Goal: Transaction & Acquisition: Book appointment/travel/reservation

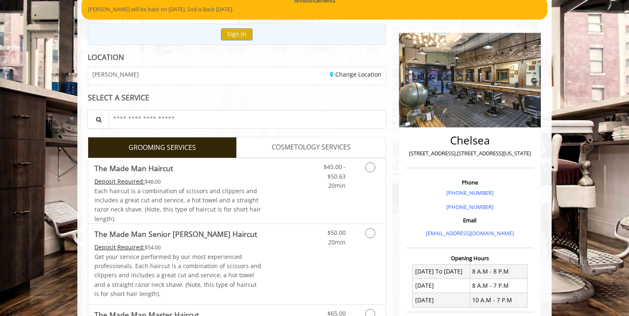
scroll to position [122, 0]
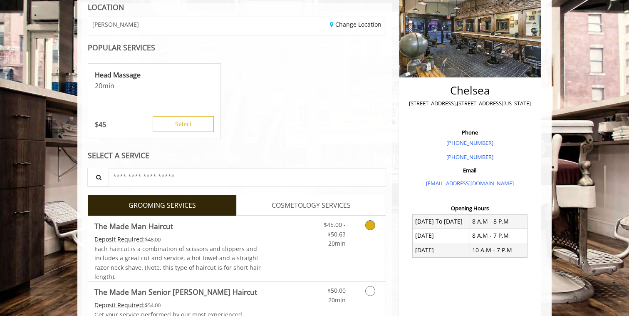
click at [310, 241] on div "$45.00 - $50.63 20min" at bounding box center [328, 232] width 47 height 32
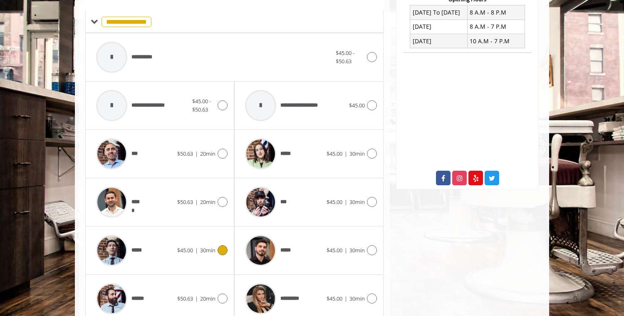
click at [200, 241] on div "***** $45.00 | 30min" at bounding box center [160, 249] width 136 height 39
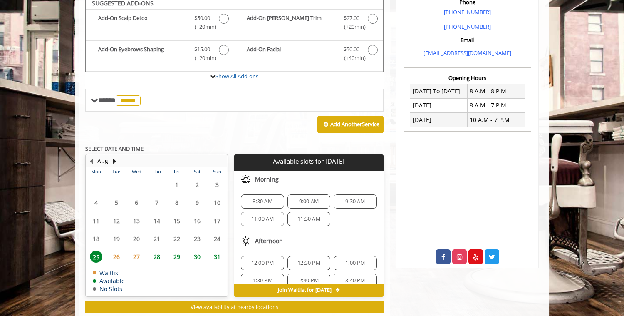
scroll to position [248, 0]
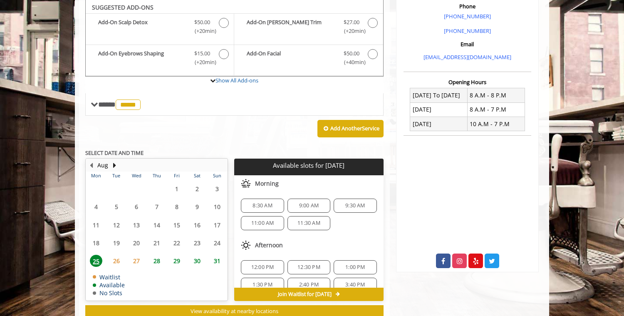
click at [270, 227] on div "11:00 AM" at bounding box center [262, 223] width 43 height 14
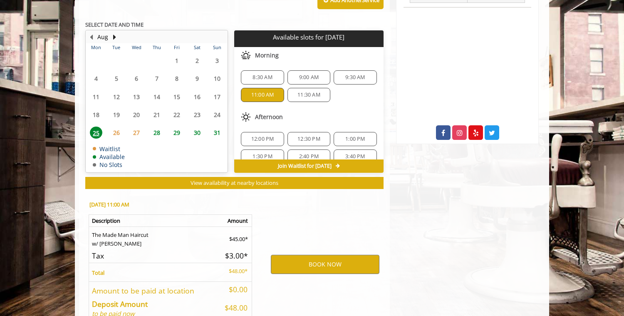
scroll to position [424, 0]
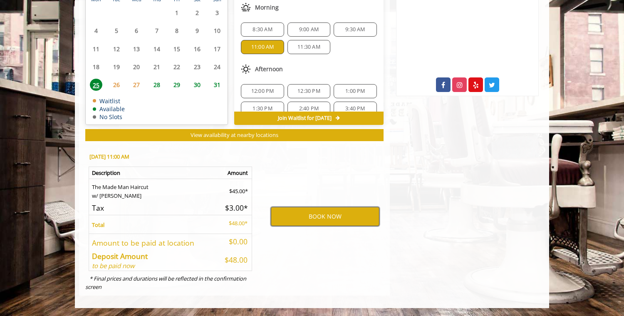
click at [347, 212] on button "BOOK NOW" at bounding box center [325, 216] width 109 height 19
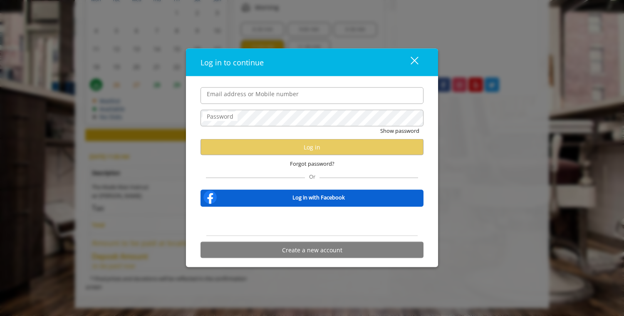
click at [297, 101] on input "Email address or Mobile number" at bounding box center [311, 95] width 223 height 17
type input "**********"
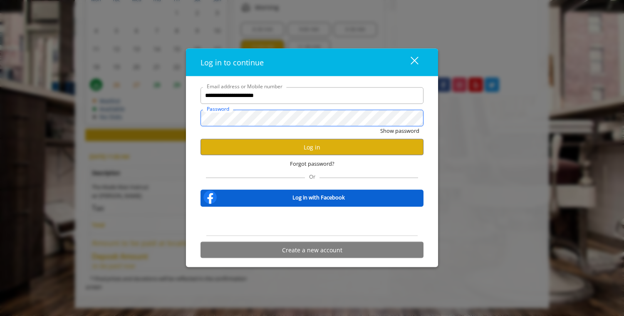
click at [380, 126] on button "Show password" at bounding box center [399, 130] width 39 height 9
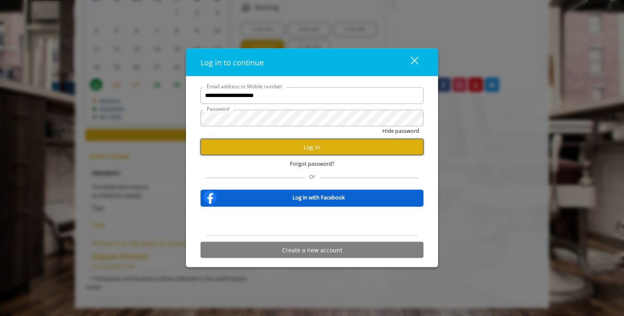
click at [315, 146] on button "Log in" at bounding box center [311, 147] width 223 height 16
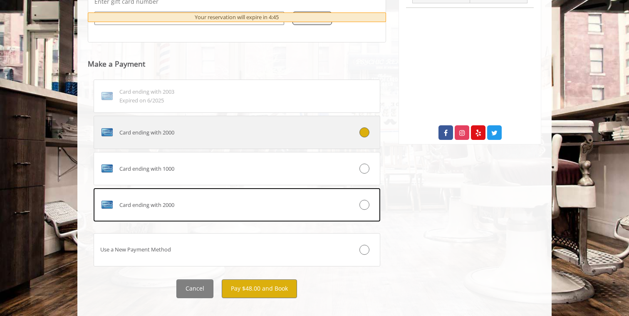
scroll to position [387, 0]
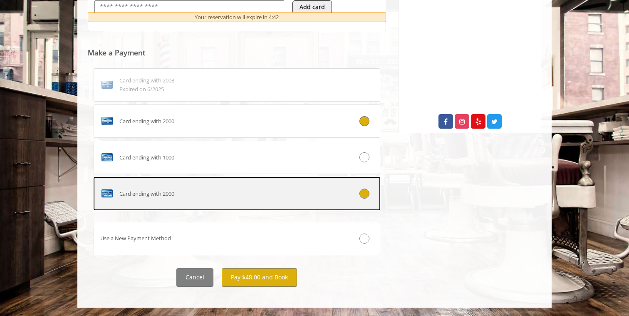
click at [257, 205] on label "Card ending with 2000" at bounding box center [237, 193] width 286 height 33
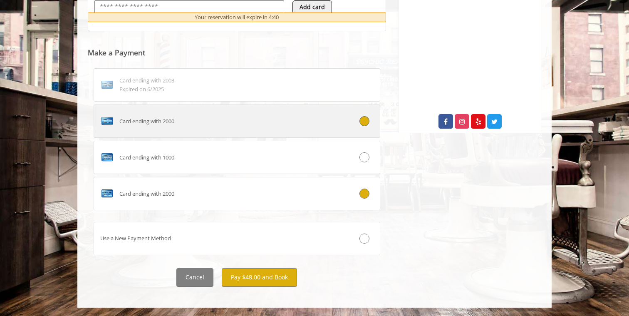
click at [277, 118] on div "Card ending with 2000" at bounding box center [213, 120] width 238 height 13
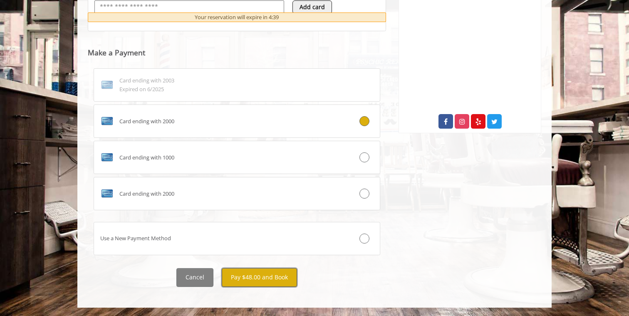
click at [277, 277] on button "Pay $48.00 and Book" at bounding box center [259, 277] width 75 height 19
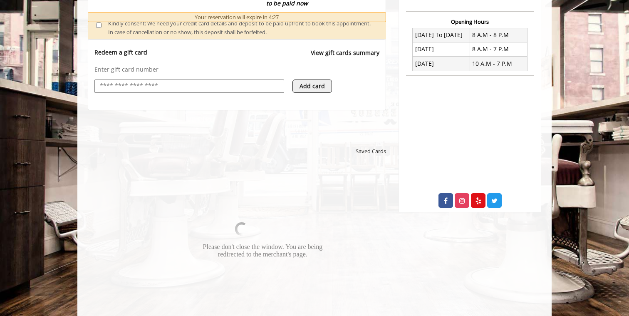
scroll to position [326, 0]
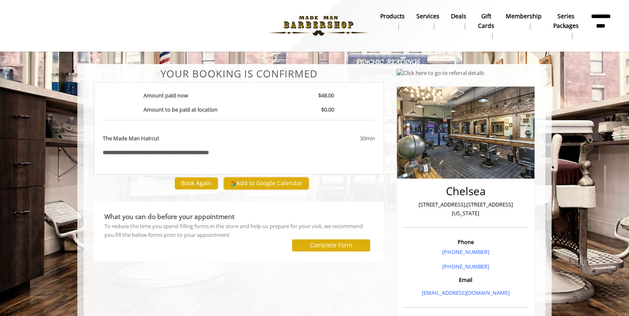
click at [261, 185] on button "Add to Google Calendar" at bounding box center [266, 183] width 85 height 12
